Goal: Obtain resource: Download file/media

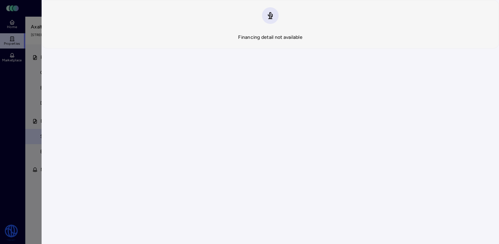
click at [45, 85] on div "Back Financing detail not available" at bounding box center [270, 122] width 457 height 244
click at [18, 88] on div at bounding box center [249, 122] width 499 height 244
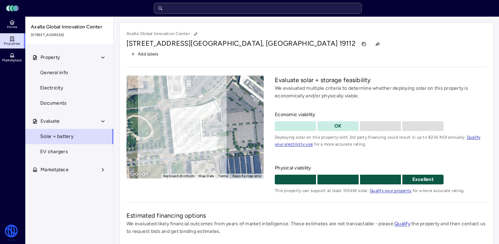
click at [221, 12] on input "text" at bounding box center [258, 8] width 208 height 11
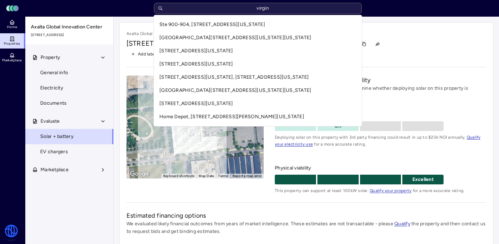
type input "virgin"
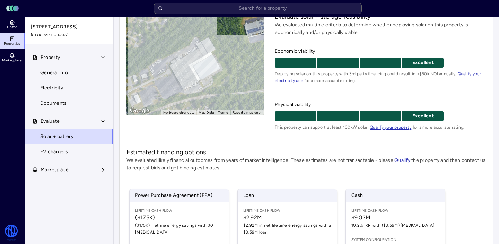
scroll to position [164, 0]
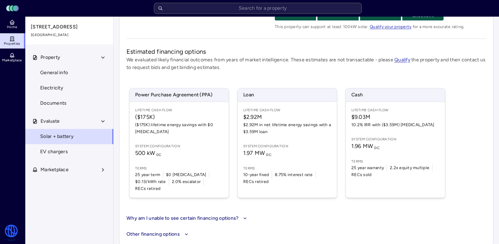
click at [399, 133] on div "Lifetime Cash Flow $9.03M 10.2% IRR with ($3.59M) CapEx System configuration 1.…" at bounding box center [395, 150] width 99 height 96
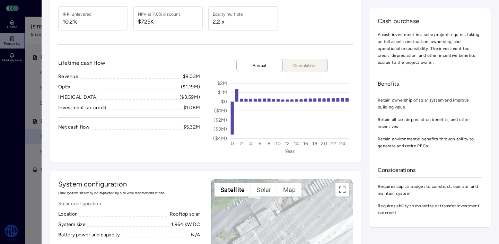
scroll to position [50, 0]
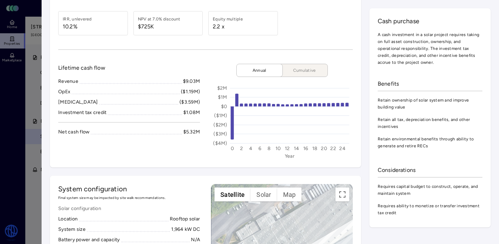
click at [305, 72] on span "Cumulative" at bounding box center [304, 70] width 35 height 7
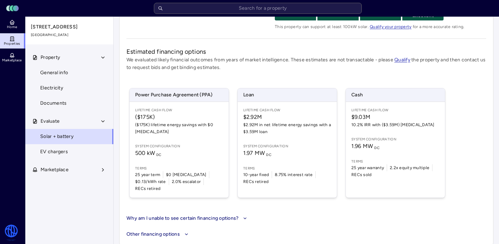
scroll to position [164, 0]
click at [380, 133] on div "Lifetime Cash Flow $9.03M 10.2% IRR with ($3.59M) CapEx System configuration 1.…" at bounding box center [395, 150] width 99 height 96
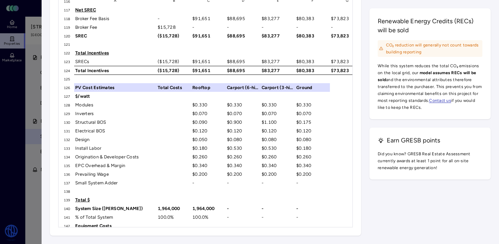
scroll to position [732, 0]
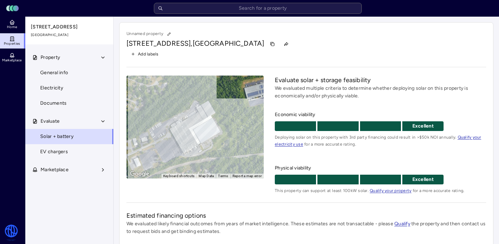
scroll to position [164, 0]
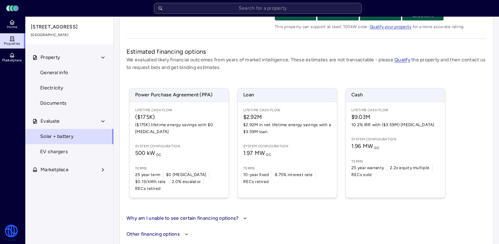
click at [406, 110] on span "Lifetime Cash Flow" at bounding box center [395, 110] width 88 height 6
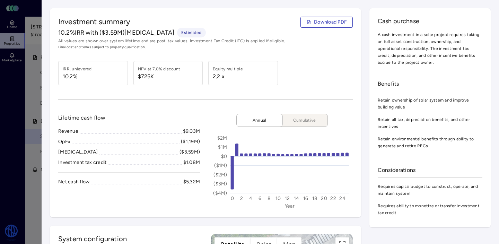
click at [319, 24] on span "Download PDF" at bounding box center [330, 22] width 33 height 8
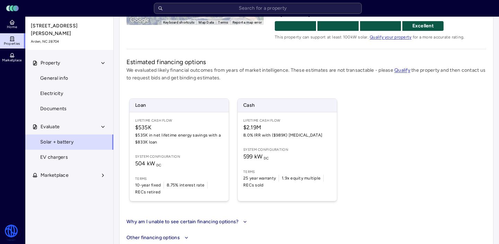
scroll to position [164, 0]
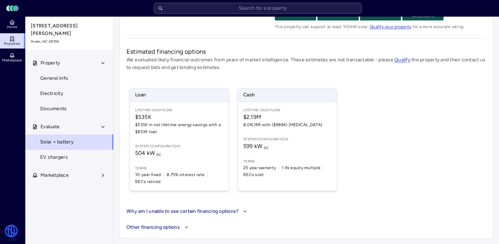
click at [258, 109] on span "Lifetime Cash Flow" at bounding box center [287, 110] width 88 height 6
click at [263, 131] on div "Lifetime Cash Flow $2.19M 8.0% IRR with ($989K) CapEx System configuration 599 …" at bounding box center [287, 146] width 99 height 89
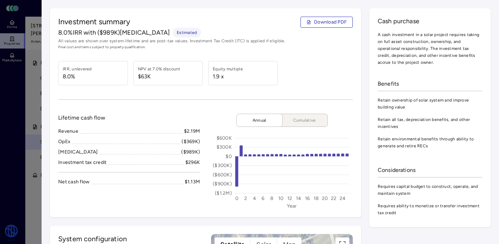
click at [299, 123] on span "Cumulative" at bounding box center [304, 120] width 35 height 7
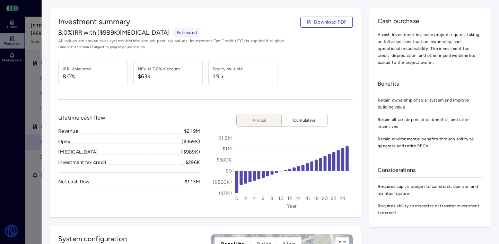
click at [320, 18] on span "Download PDF" at bounding box center [330, 22] width 33 height 8
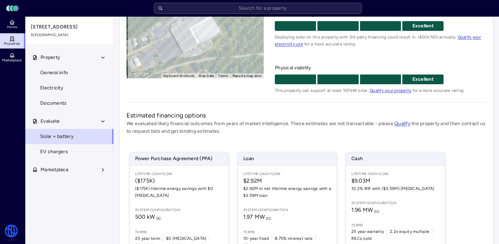
scroll to position [164, 0]
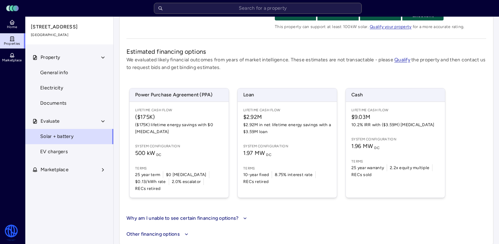
click at [194, 205] on div "Estimated financing options We evaluated likely financial outcomes from years o…" at bounding box center [307, 134] width 360 height 175
click at [190, 215] on button "Why am I unable to see certain financing options?" at bounding box center [188, 219] width 122 height 8
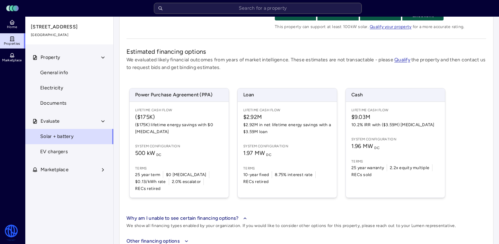
scroll to position [171, 0]
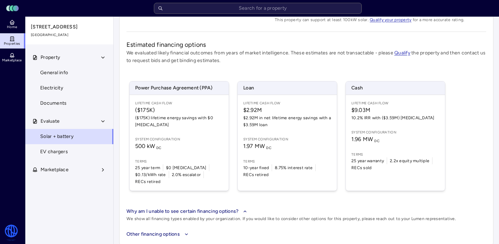
click at [156, 220] on div "Unnamed property 1 Ivy Crescent, Lynchburg, VA 24513 Add labels ← Move left → M…" at bounding box center [306, 48] width 374 height 394
click at [156, 230] on button "Other financing options" at bounding box center [307, 234] width 360 height 8
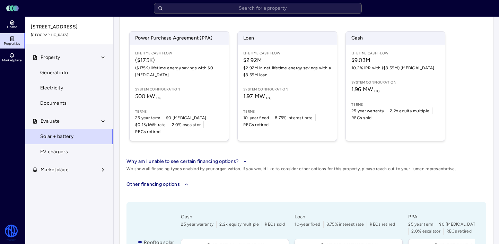
scroll to position [308, 0]
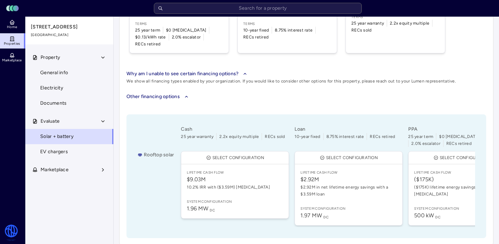
click at [168, 93] on button "Other financing options" at bounding box center [307, 97] width 360 height 8
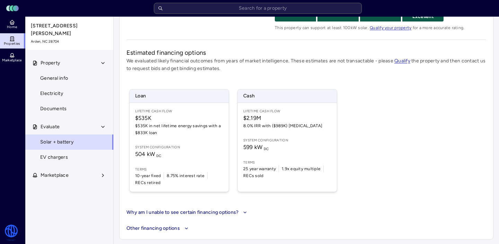
scroll to position [164, 0]
